Goal: Information Seeking & Learning: Compare options

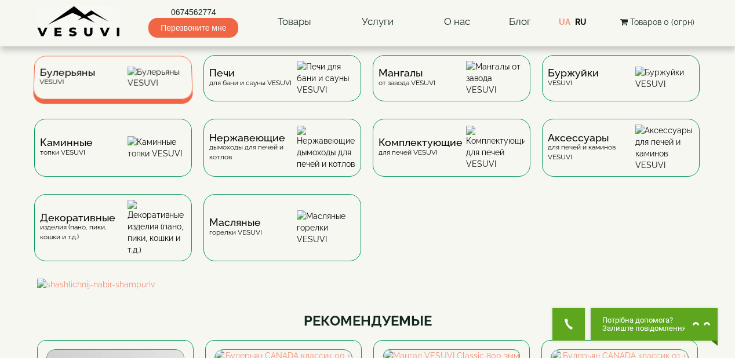
click at [113, 82] on div "Булерьяны VESUVI" at bounding box center [113, 77] width 160 height 43
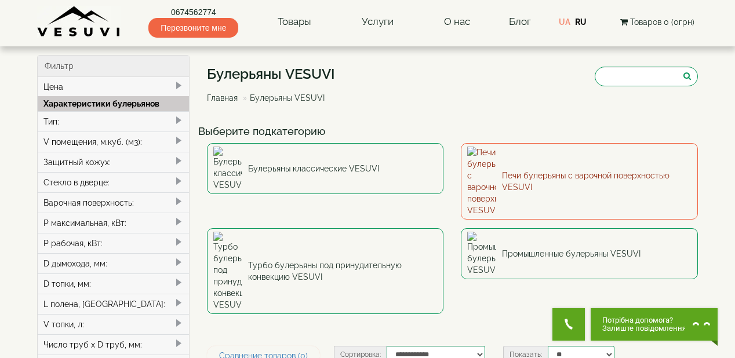
click at [520, 161] on link "Печи булерьяны с варочной поверхностью VESUVI" at bounding box center [579, 181] width 237 height 77
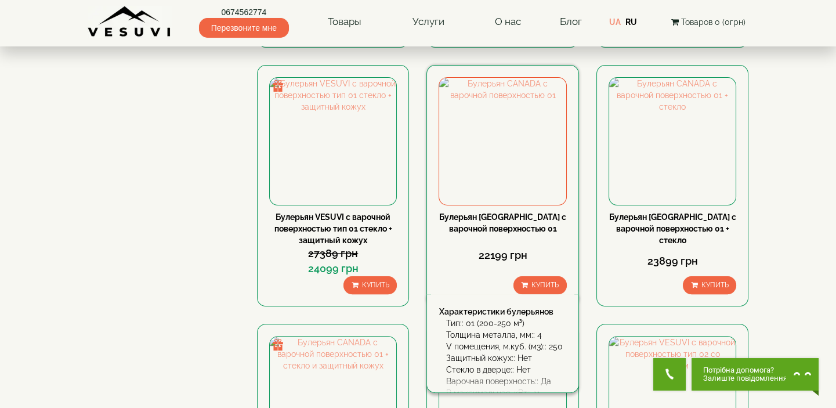
scroll to position [860, 0]
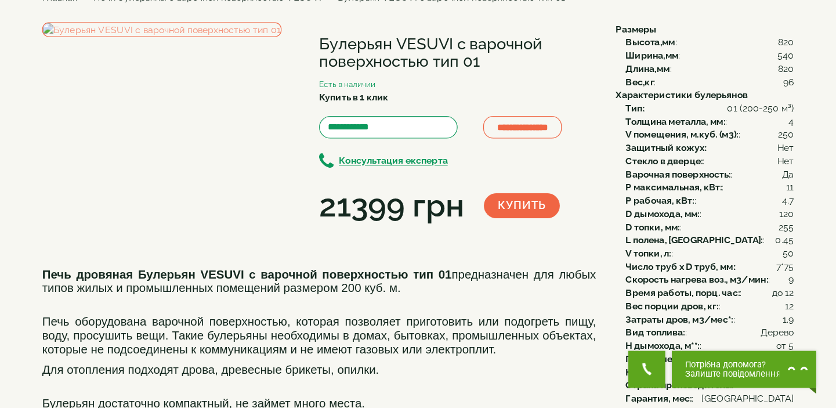
scroll to position [46, 0]
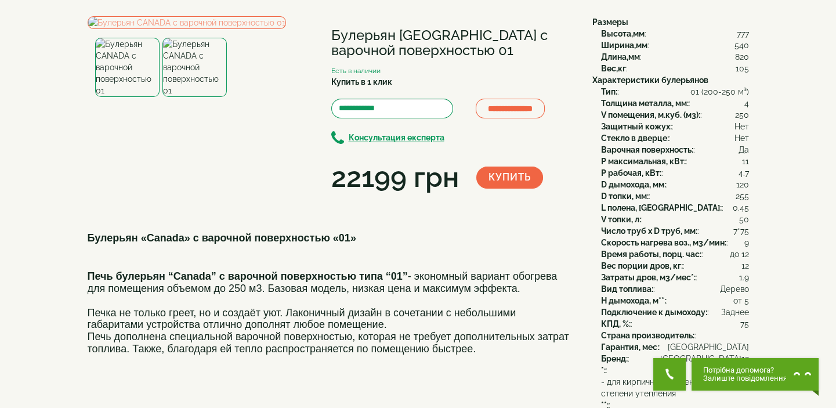
scroll to position [52, 0]
